Goal: Information Seeking & Learning: Learn about a topic

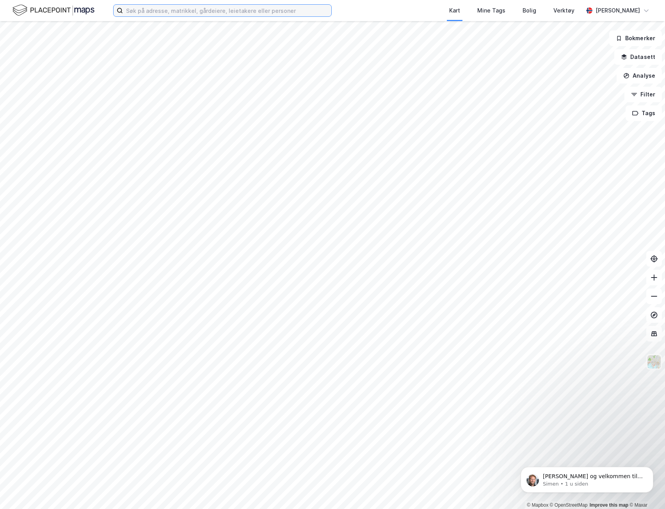
click at [213, 16] on input at bounding box center [227, 11] width 208 height 12
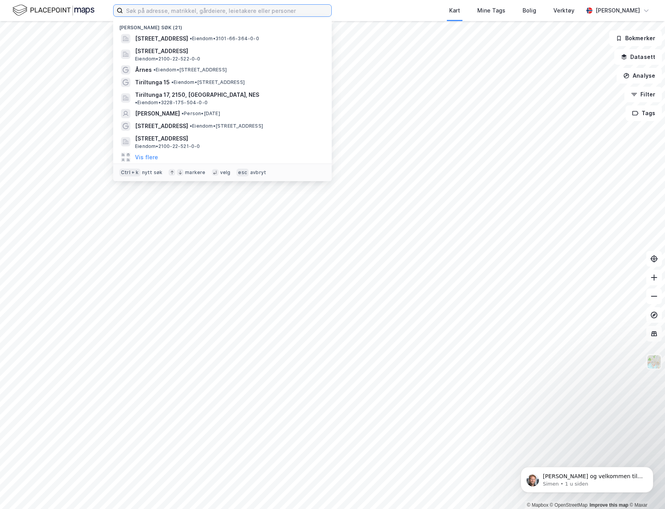
click at [215, 13] on input at bounding box center [227, 11] width 208 height 12
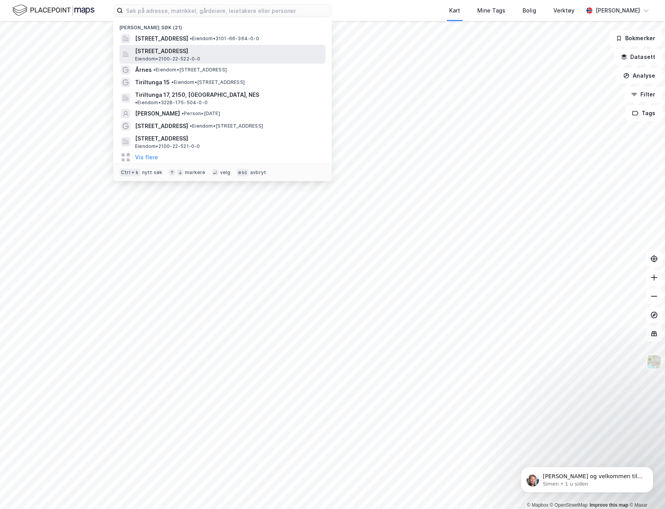
click at [173, 53] on span "[STREET_ADDRESS]" at bounding box center [228, 50] width 187 height 9
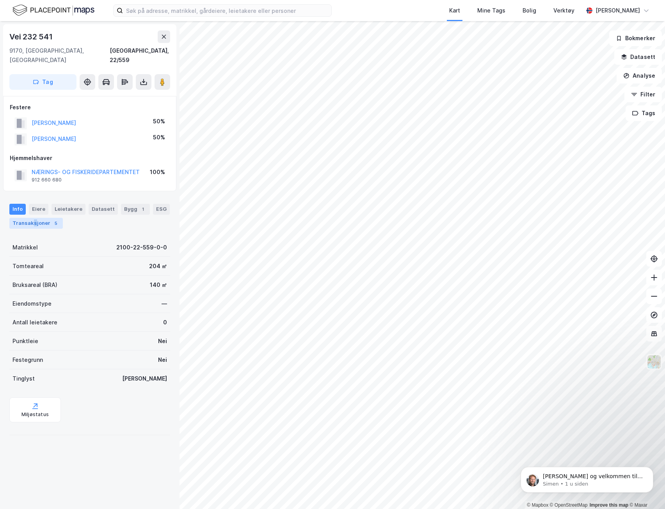
click at [34, 218] on div "Transaksjoner 5" at bounding box center [35, 223] width 53 height 11
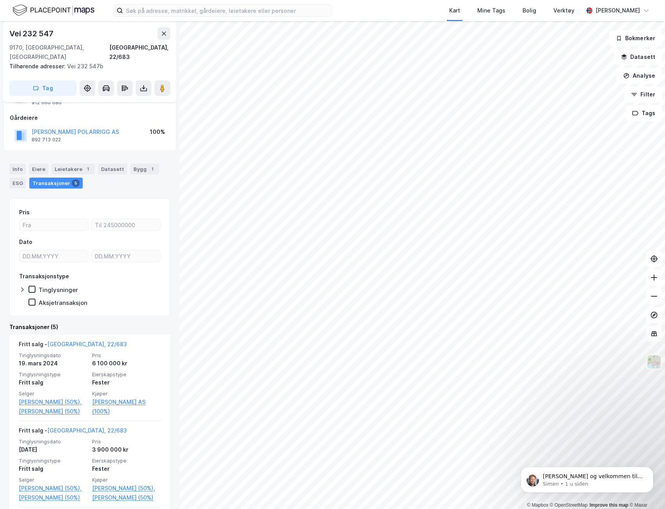
scroll to position [78, 0]
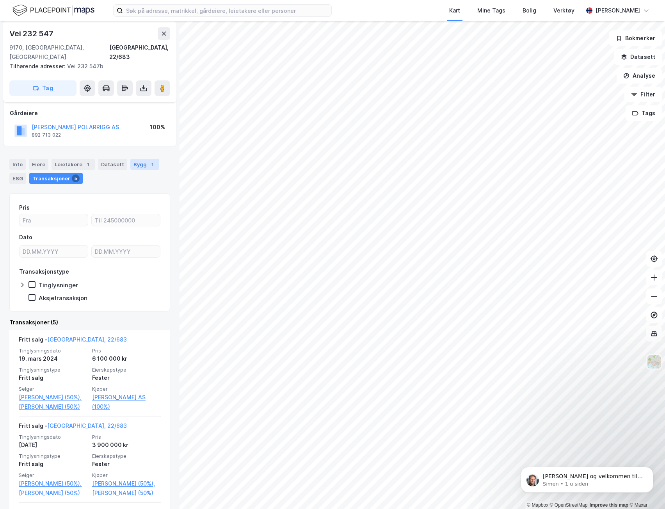
click at [139, 159] on div "Bygg 1" at bounding box center [144, 164] width 29 height 11
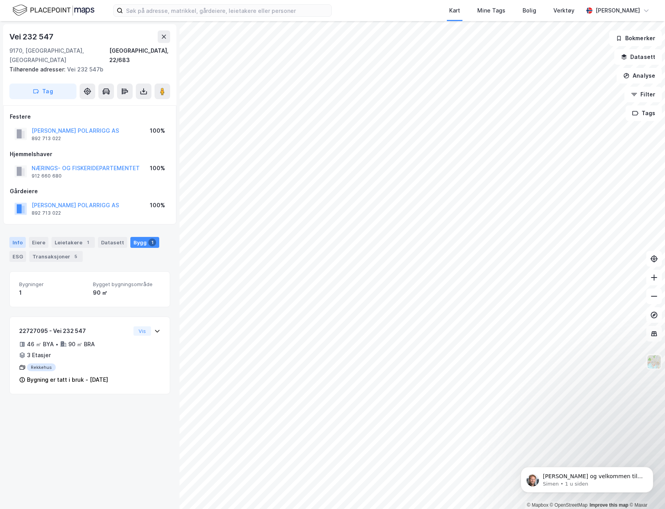
click at [21, 237] on div "Info" at bounding box center [17, 242] width 16 height 11
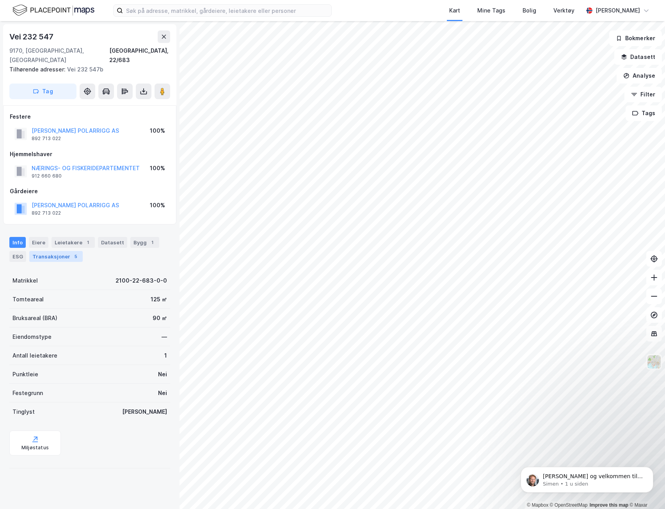
click at [45, 251] on div "Transaksjoner 5" at bounding box center [55, 256] width 53 height 11
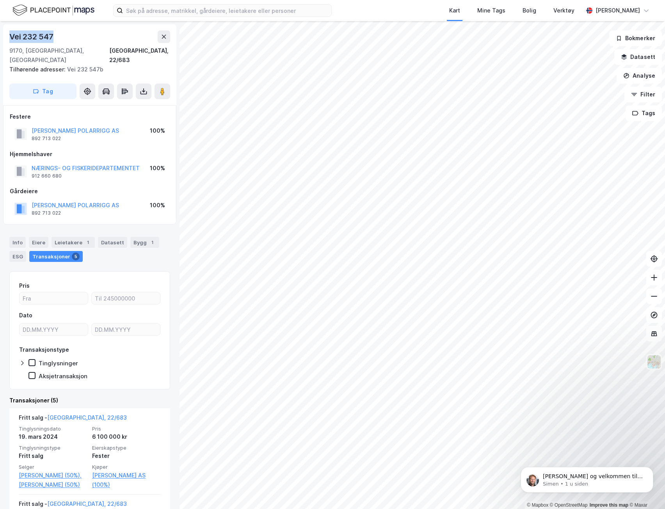
drag, startPoint x: 57, startPoint y: 36, endPoint x: 11, endPoint y: 35, distance: 46.0
click at [11, 35] on div "Vei 232 547" at bounding box center [89, 36] width 161 height 12
copy div "Vei 232 547"
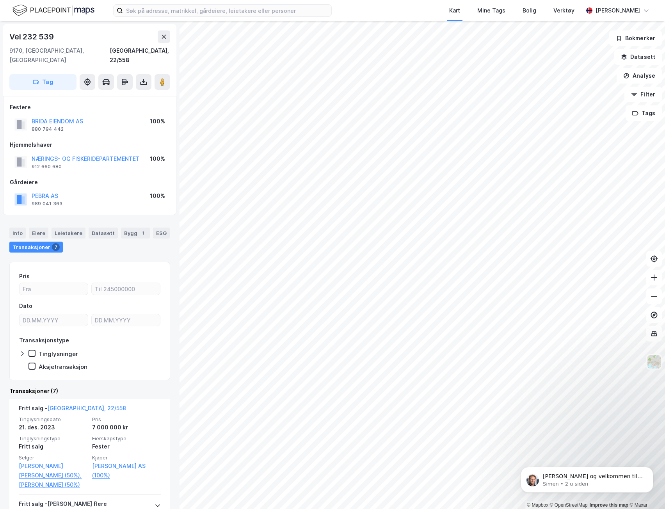
click at [63, 37] on div "Vei 232 539" at bounding box center [89, 36] width 161 height 12
drag, startPoint x: 9, startPoint y: 38, endPoint x: 58, endPoint y: 40, distance: 48.8
click at [58, 40] on div "Vei 232 539" at bounding box center [89, 36] width 161 height 12
copy div "Vei 232 539"
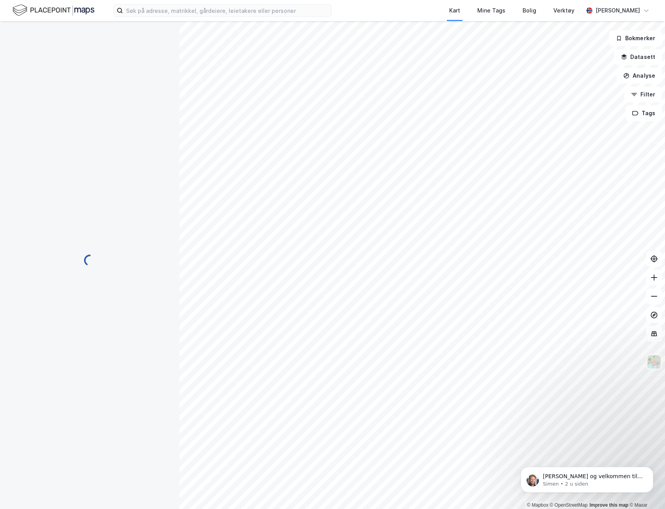
scroll to position [3, 0]
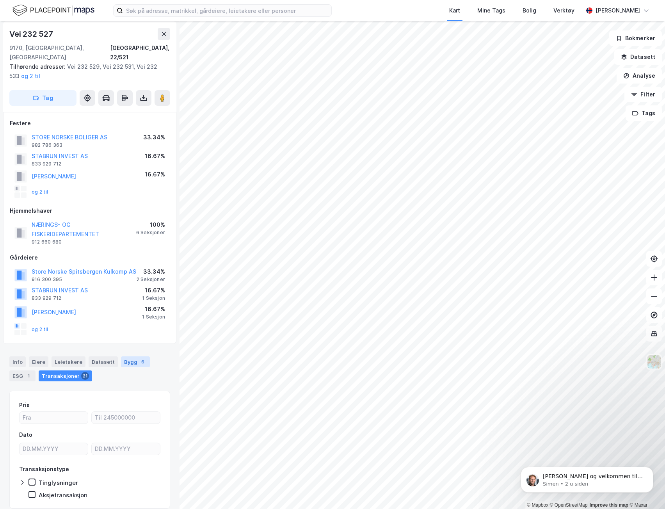
click at [141, 356] on div "Bygg 6" at bounding box center [135, 361] width 29 height 11
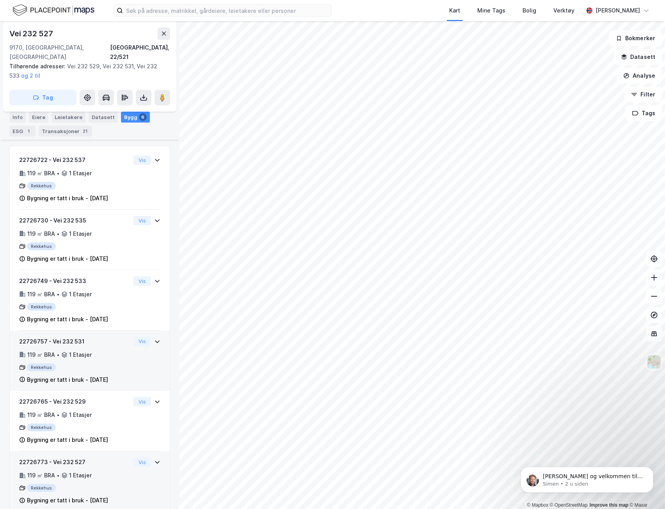
scroll to position [298, 0]
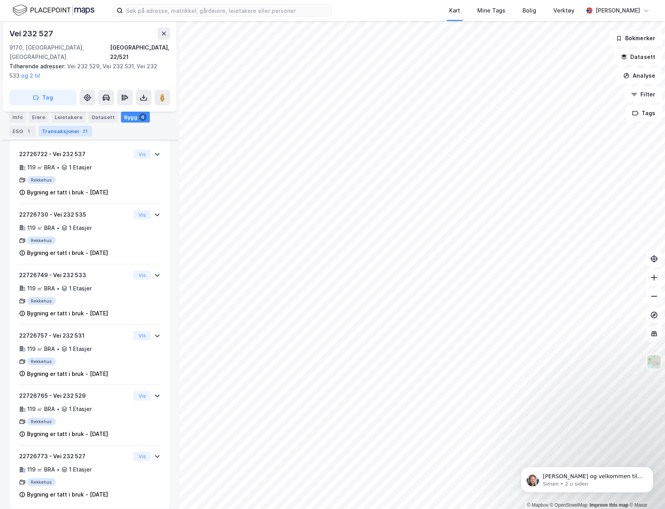
click at [69, 129] on div "Transaksjoner 21" at bounding box center [65, 131] width 53 height 11
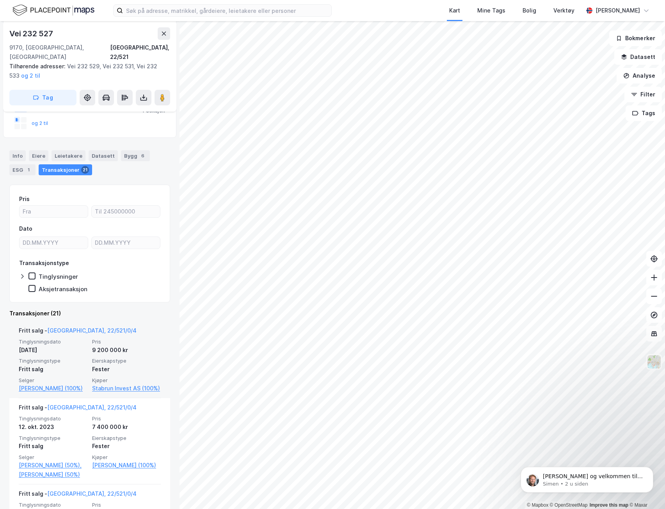
scroll to position [220, 0]
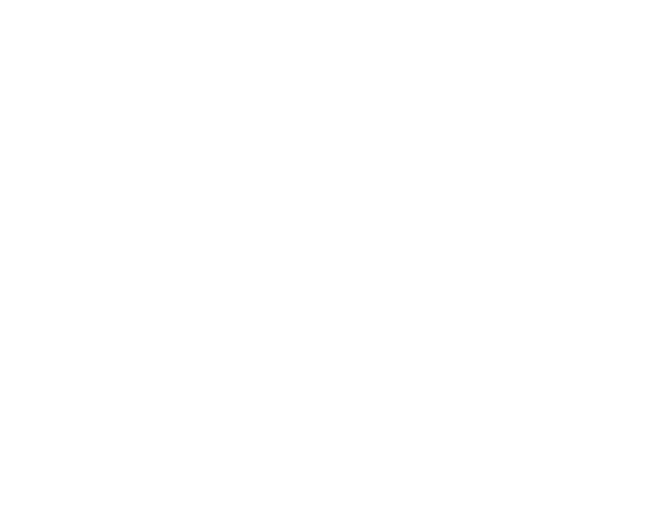
click at [254, 77] on div at bounding box center [332, 254] width 665 height 509
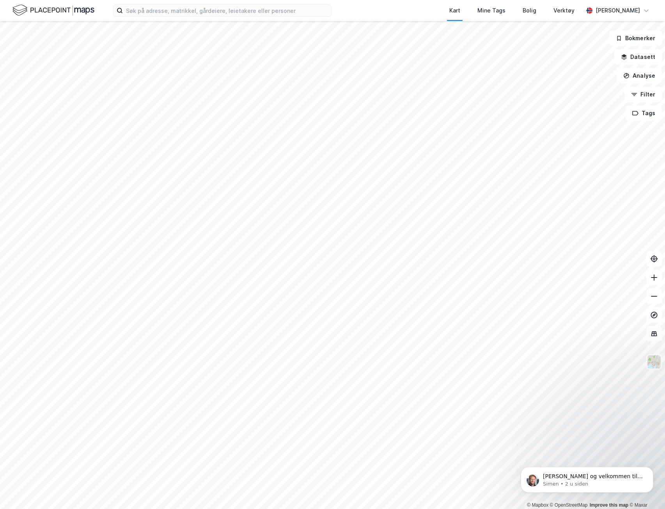
click at [194, 19] on div "Kart Mine Tags Bolig Verktøy [PERSON_NAME]" at bounding box center [332, 10] width 665 height 21
click at [195, 15] on input at bounding box center [227, 11] width 208 height 12
click at [213, 11] on input at bounding box center [227, 11] width 208 height 12
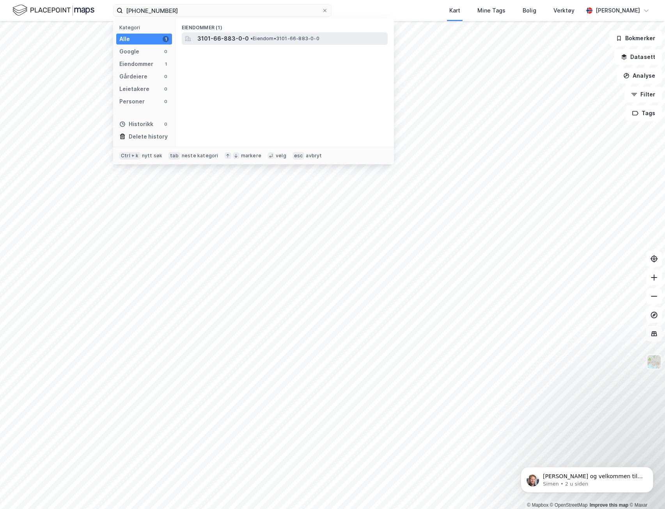
click at [239, 37] on span "3101-66-883-0-0" at bounding box center [222, 38] width 51 height 9
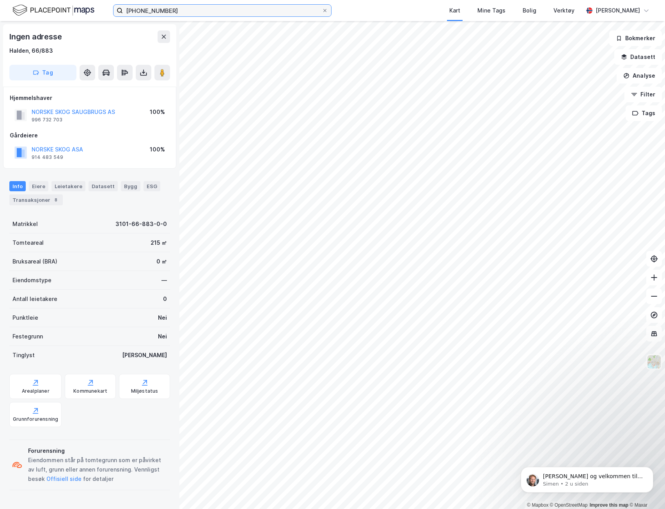
click at [11, 0] on html "3101-66-883 Kart Mine Tags Bolig Verktøy Marko Hegrand © Mapbox © OpenStreetMap…" at bounding box center [332, 254] width 665 height 509
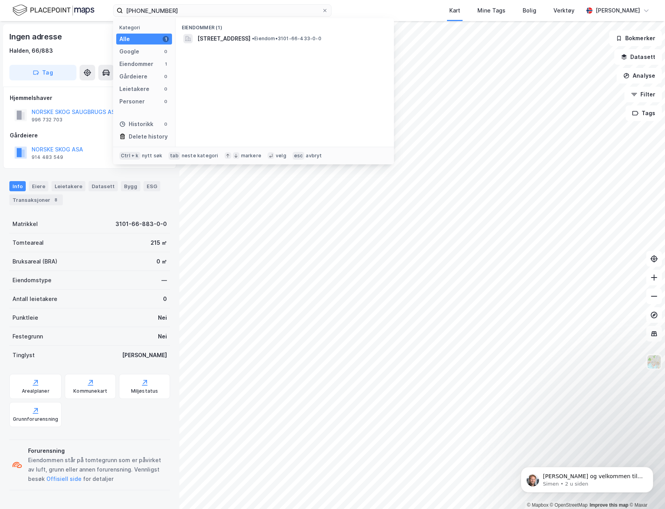
click at [229, 36] on span "Tistedalsgata 20, 1772, HALDEN, HALDEN" at bounding box center [223, 38] width 53 height 9
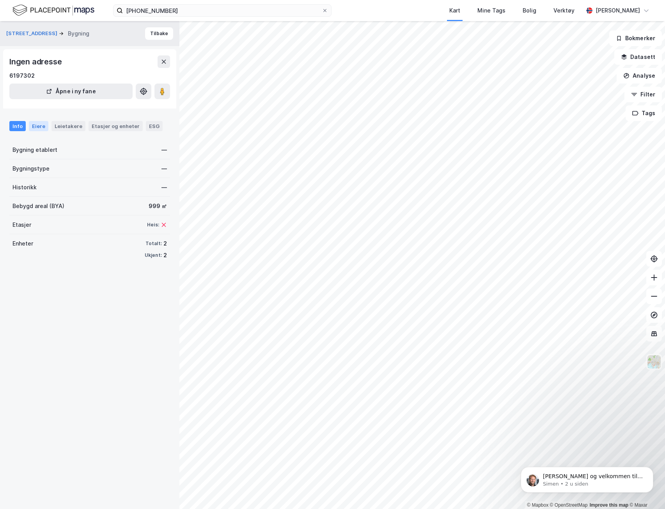
click at [42, 130] on div "Eiere" at bounding box center [39, 126] width 20 height 10
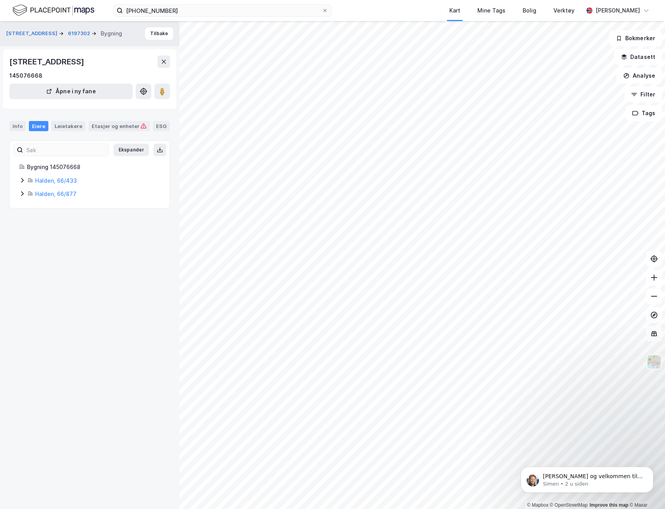
click at [19, 180] on icon at bounding box center [22, 180] width 6 height 6
click at [23, 237] on div "Halden, 66/877" at bounding box center [89, 233] width 141 height 9
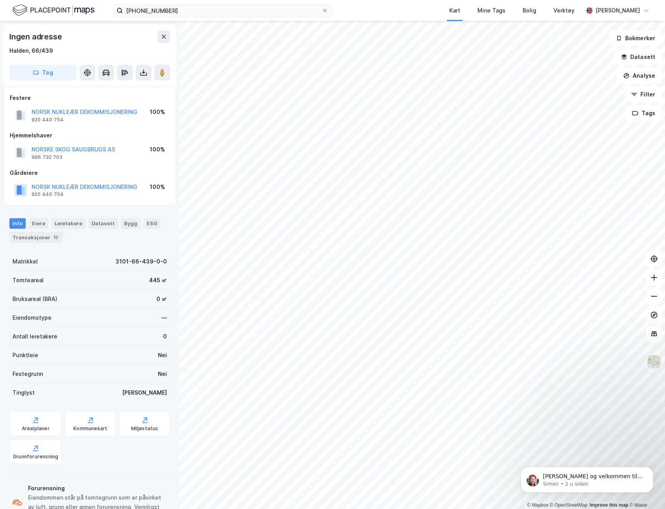
scroll to position [0, 0]
click at [173, 11] on input "3101-66-433" at bounding box center [222, 11] width 199 height 12
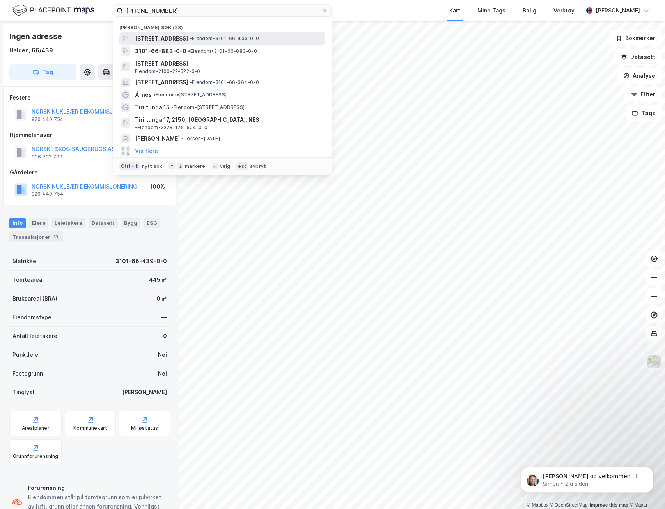
click at [188, 37] on span "Tistedalsgata 20, 1772, HALDEN, HALDEN" at bounding box center [161, 38] width 53 height 9
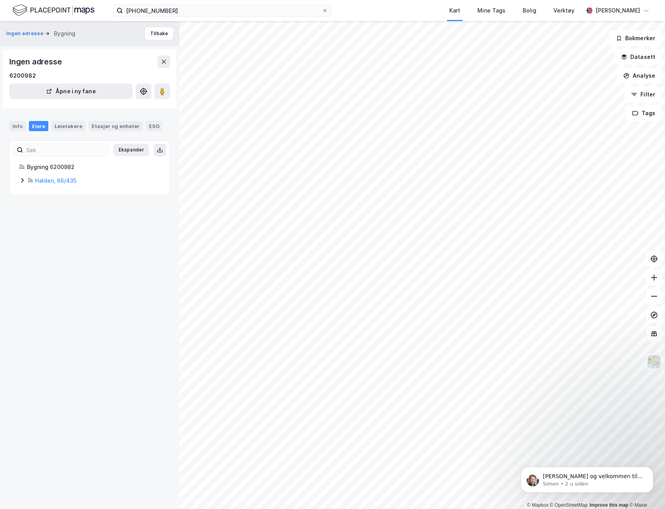
click at [22, 178] on icon at bounding box center [22, 180] width 6 height 6
click at [34, 195] on icon at bounding box center [31, 193] width 6 height 6
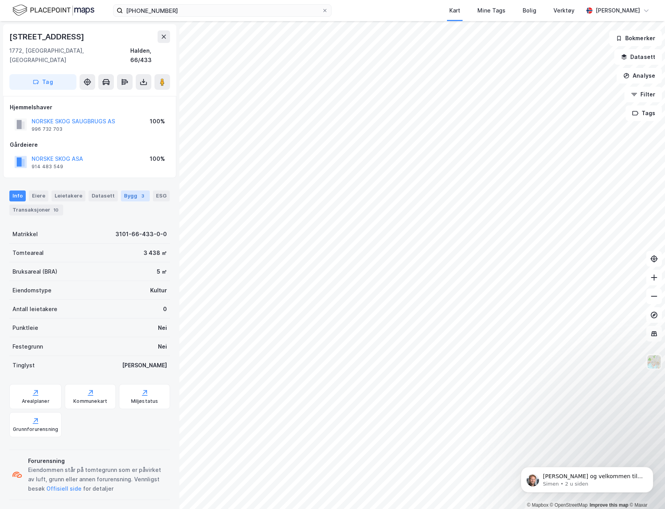
click at [131, 190] on div "Bygg 3" at bounding box center [135, 195] width 29 height 11
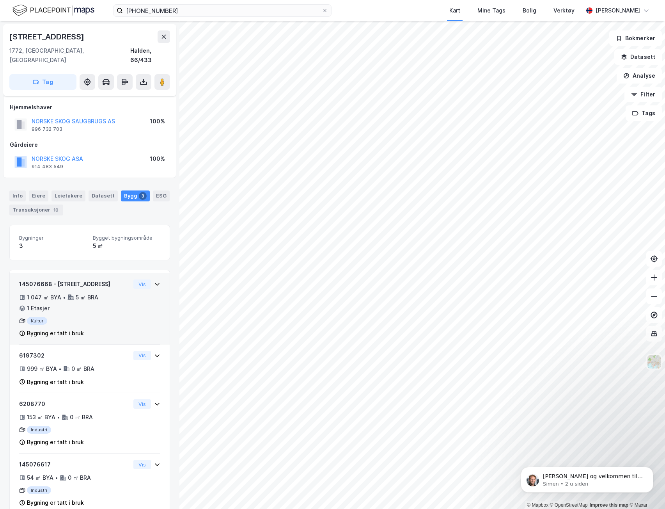
scroll to position [8, 0]
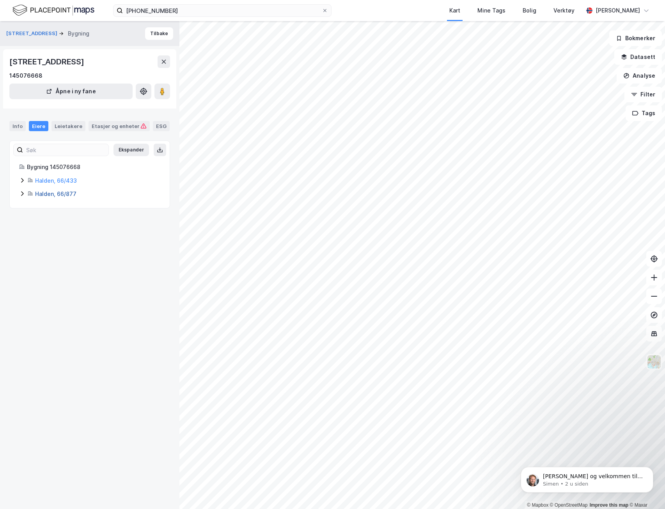
click at [67, 192] on link "Halden, 66/877" at bounding box center [55, 193] width 41 height 7
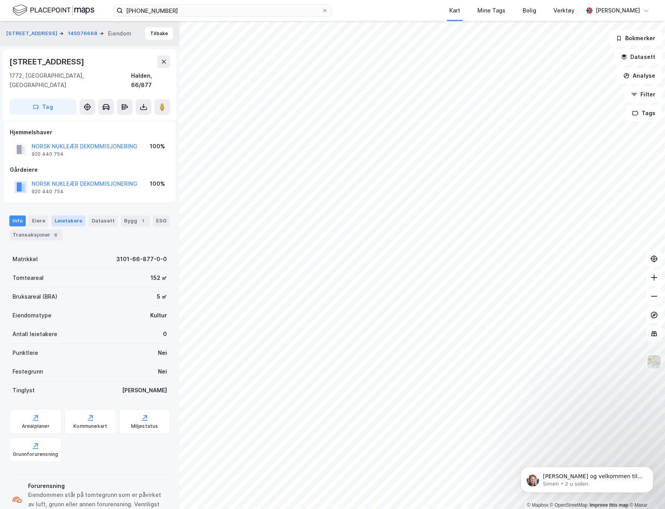
scroll to position [8, 0]
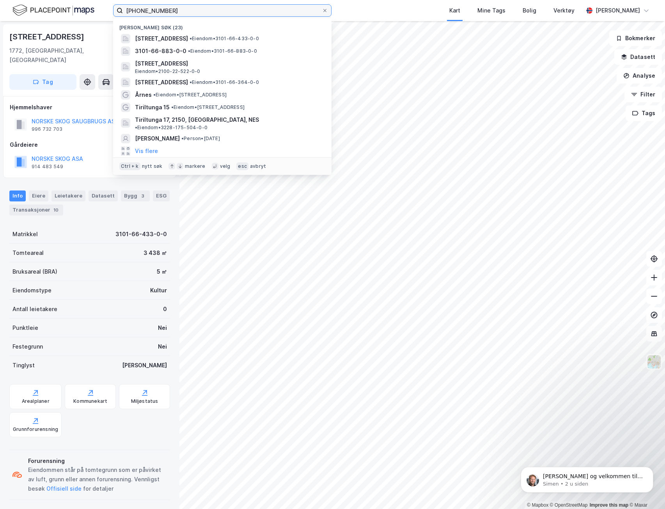
click at [373, 24] on div "3101-66-433 Nylige søk (23) Tistedalsgata 20, 1772, HALDEN, HALDEN • Eiendom • …" at bounding box center [332, 254] width 665 height 509
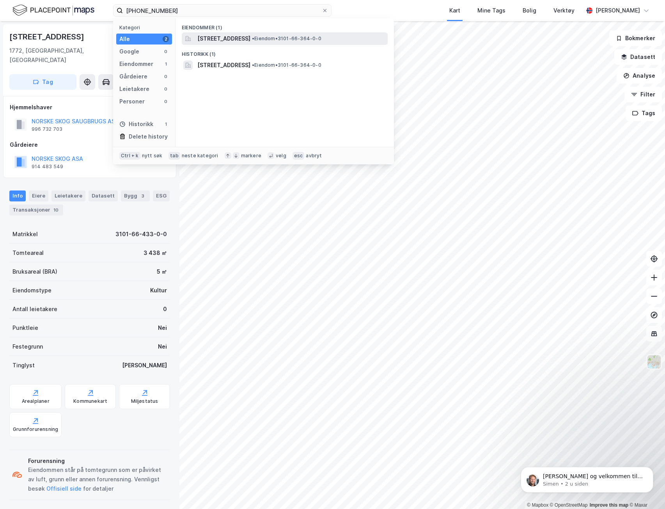
click at [250, 43] on span "[STREET_ADDRESS]" at bounding box center [223, 38] width 53 height 9
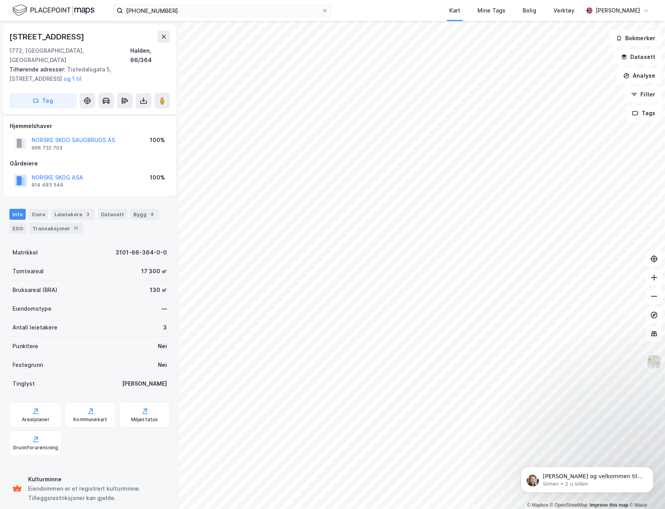
scroll to position [8, 0]
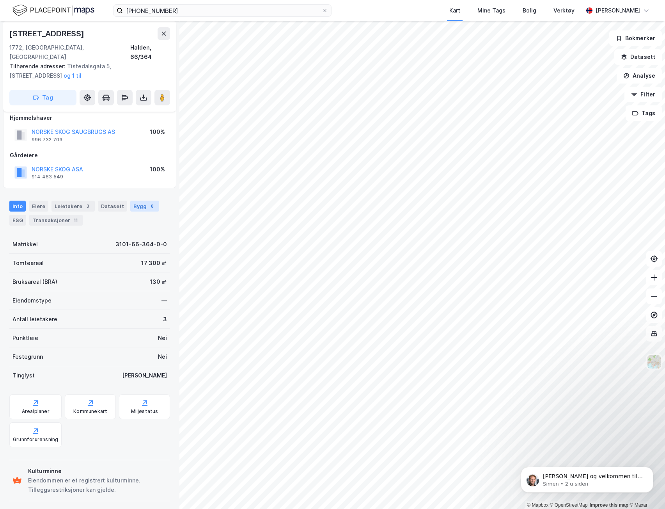
click at [148, 202] on div "8" at bounding box center [152, 206] width 8 height 8
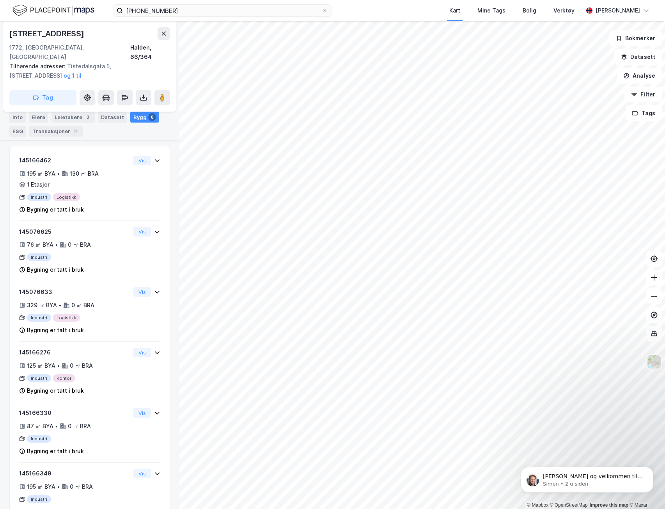
scroll to position [119, 0]
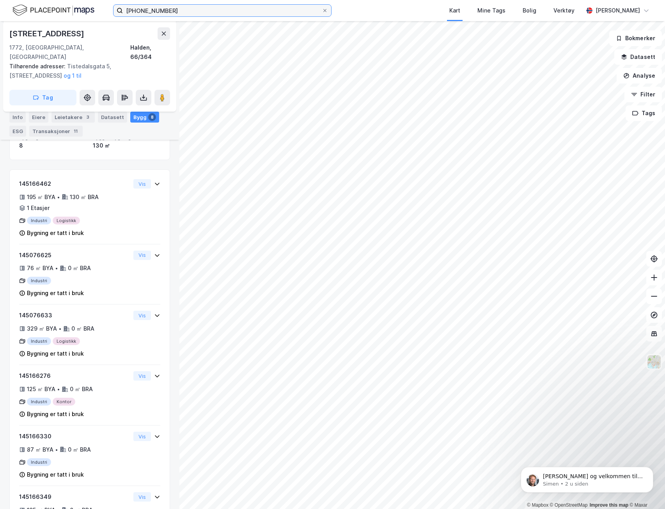
click at [158, 9] on input "3101-66-364" at bounding box center [222, 11] width 199 height 12
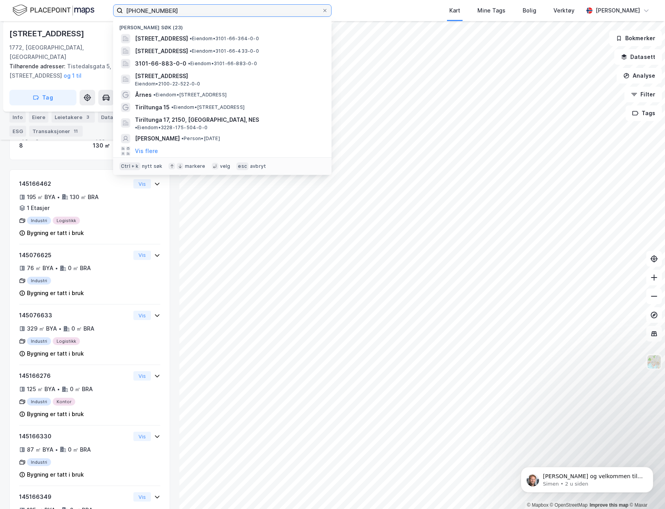
click at [158, 9] on input "3101-66-364" at bounding box center [222, 11] width 199 height 12
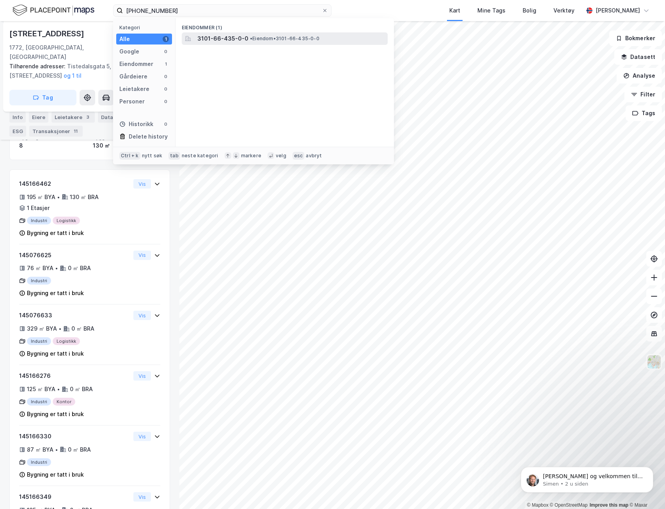
click at [254, 41] on span "• Eiendom • 3101-66-435-0-0" at bounding box center [284, 39] width 69 height 6
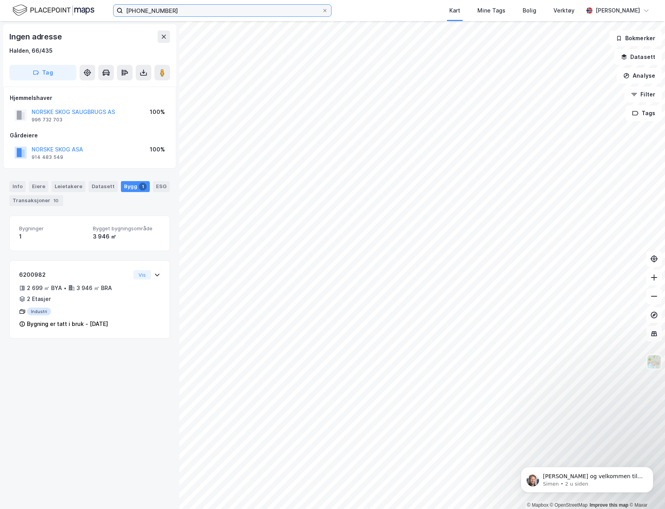
click at [183, 7] on input "3101-66-435" at bounding box center [222, 11] width 199 height 12
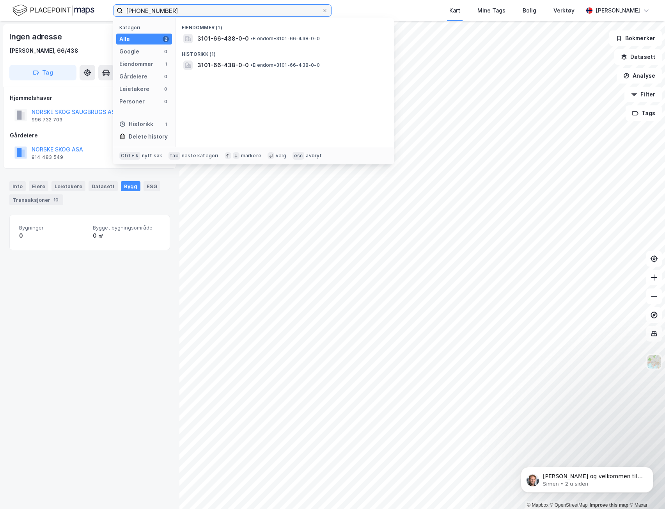
click at [172, 15] on input "3101-66-438" at bounding box center [222, 11] width 199 height 12
drag, startPoint x: 161, startPoint y: 11, endPoint x: 211, endPoint y: 18, distance: 50.8
click at [211, 18] on div "3101-66-438 Kategori Alle 2 Google 0 Eiendommer 1 Gårdeiere 0 Leietakere 0 Pers…" at bounding box center [332, 10] width 665 height 21
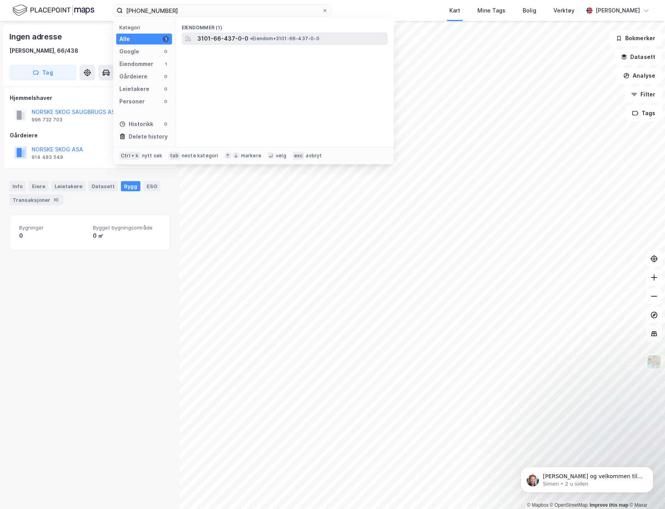
click at [236, 43] on span "3101-66-437-0-0" at bounding box center [222, 38] width 51 height 9
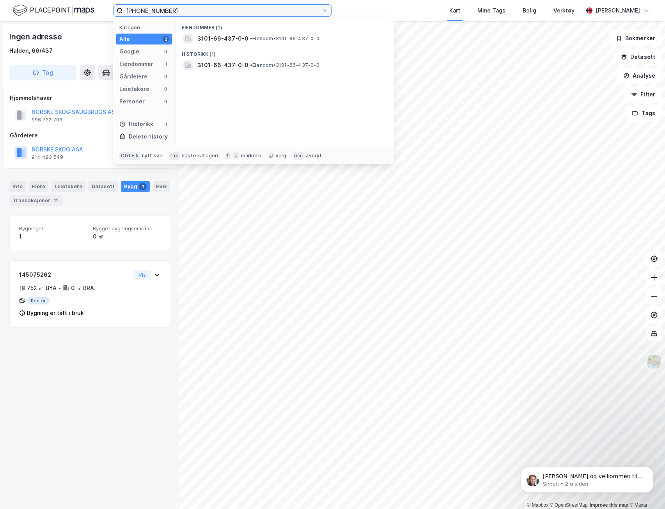
click at [233, 12] on input "3101-66-437" at bounding box center [222, 11] width 199 height 12
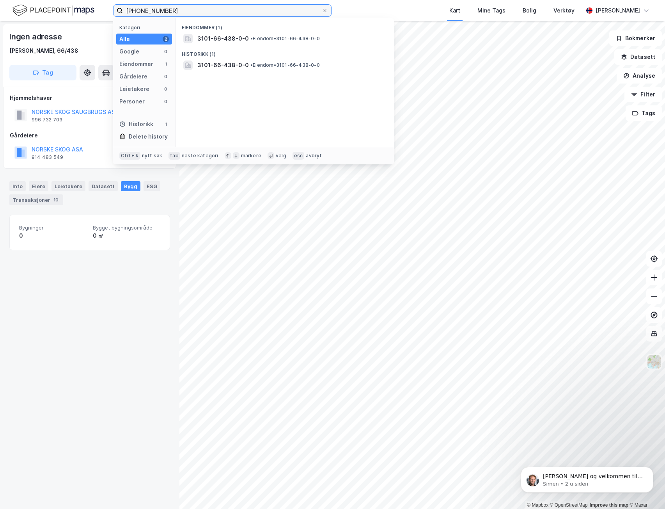
drag, startPoint x: 160, startPoint y: 8, endPoint x: 250, endPoint y: 21, distance: 90.8
click at [250, 17] on div "3101-66-438 Kategori Alle 2 Google 0 Eiendommer 1 Gårdeiere 0 Leietakere 0 Pers…" at bounding box center [222, 10] width 218 height 12
type input "3101-66-430"
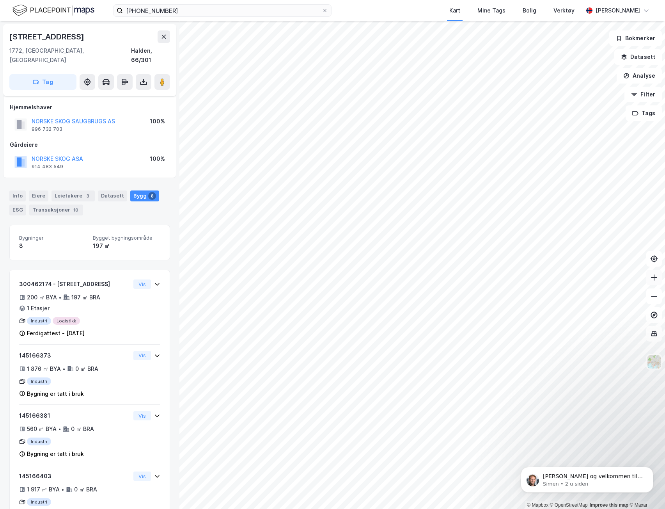
scroll to position [119, 0]
